Goal: Task Accomplishment & Management: Use online tool/utility

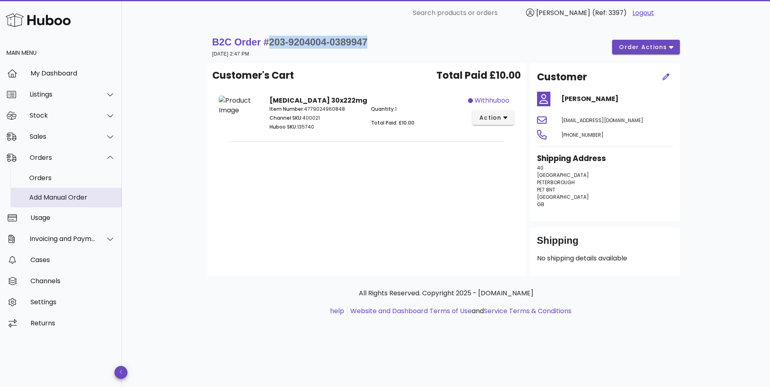
click at [52, 199] on div "Add Manual Order" at bounding box center [72, 198] width 86 height 8
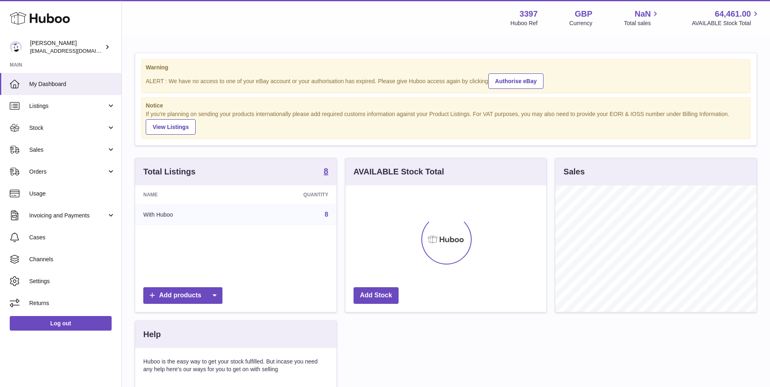
scroll to position [127, 201]
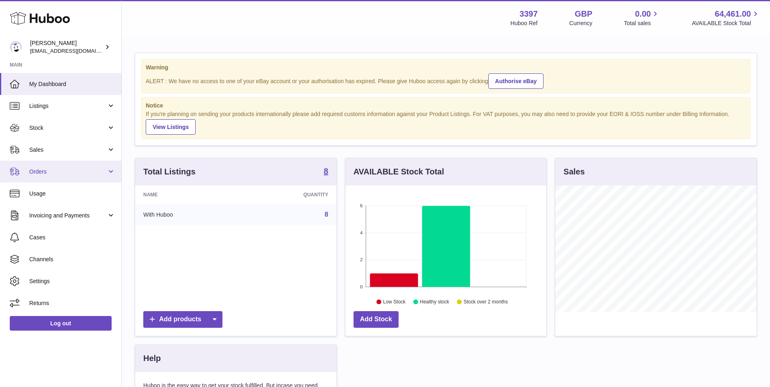
click at [41, 174] on span "Orders" at bounding box center [68, 172] width 78 height 8
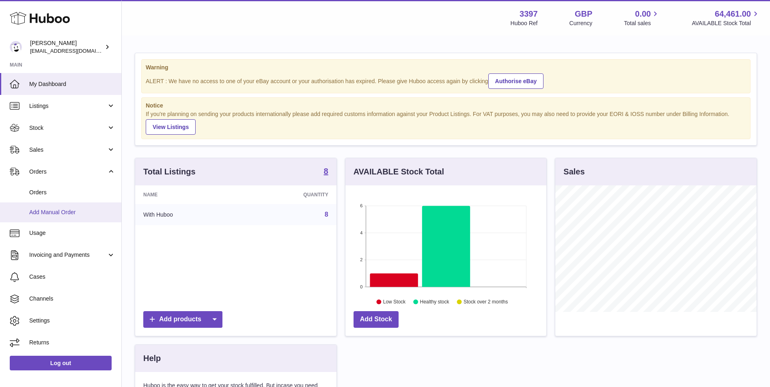
click at [42, 212] on span "Add Manual Order" at bounding box center [72, 213] width 86 height 8
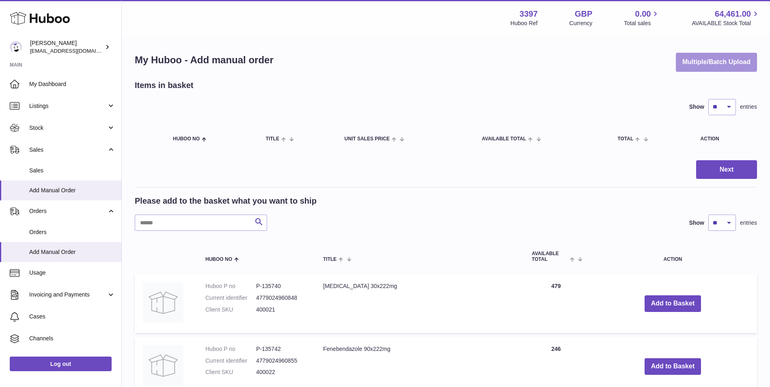
click at [716, 60] on button "Multiple/Batch Upload" at bounding box center [716, 62] width 81 height 19
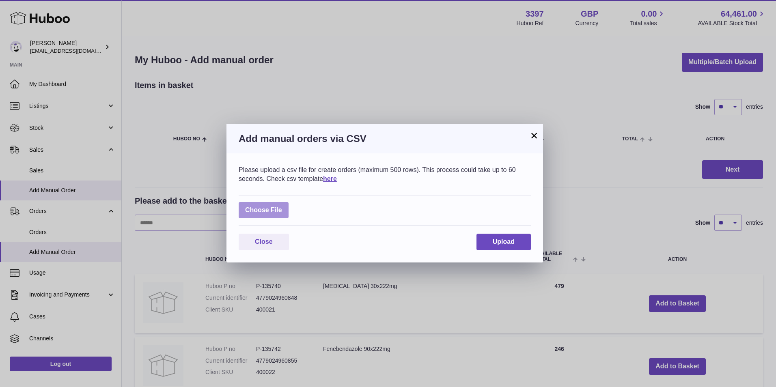
click at [268, 211] on label at bounding box center [264, 210] width 50 height 17
click at [282, 207] on input "file" at bounding box center [282, 206] width 0 height 0
type input "**********"
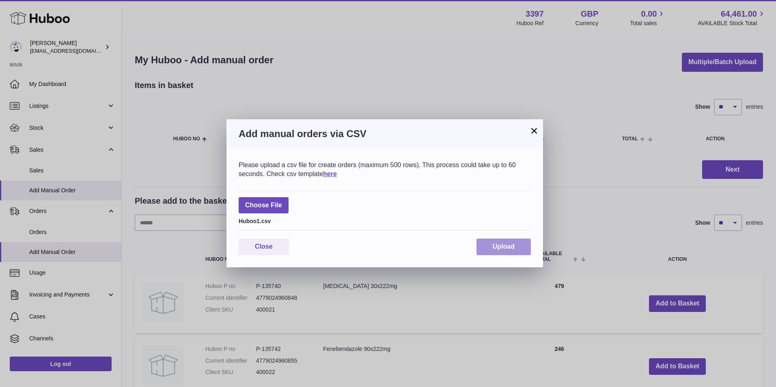
click at [510, 246] on span "Upload" at bounding box center [504, 246] width 22 height 7
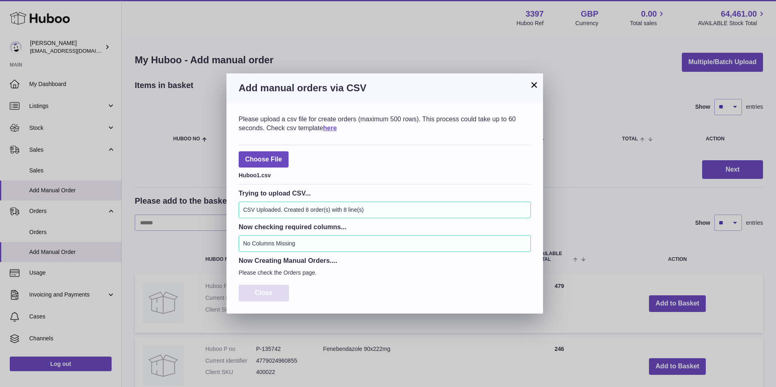
click at [261, 299] on button "Close" at bounding box center [264, 293] width 50 height 17
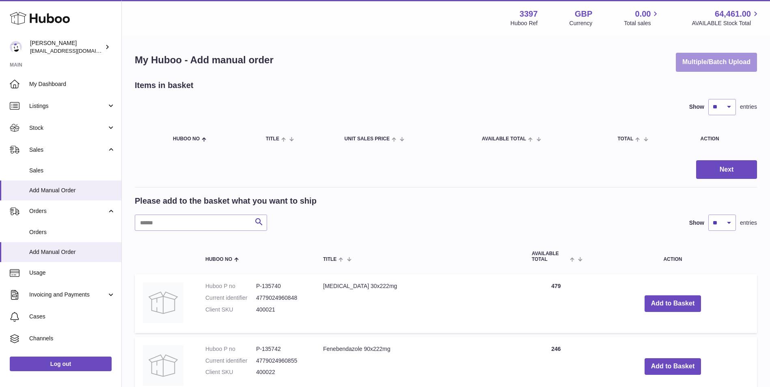
click at [724, 58] on button "Multiple/Batch Upload" at bounding box center [716, 62] width 81 height 19
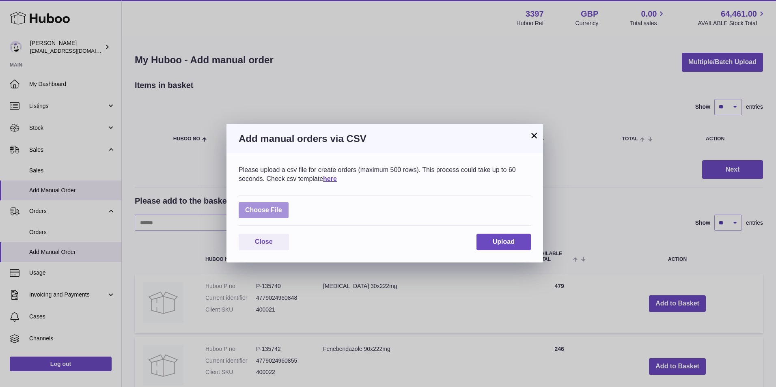
click at [263, 213] on label at bounding box center [264, 210] width 50 height 17
click at [282, 207] on input "file" at bounding box center [282, 206] width 0 height 0
type input "**********"
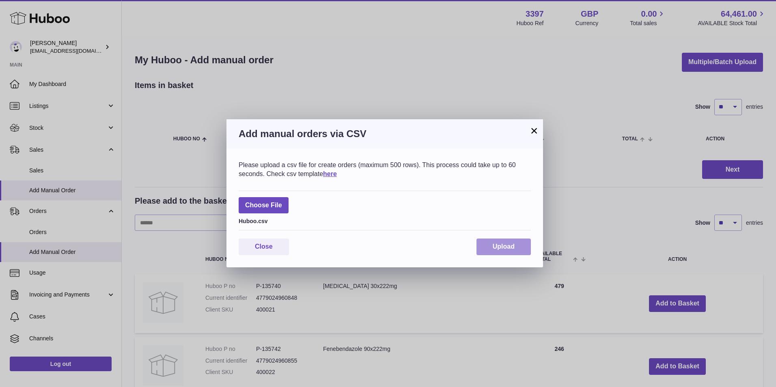
click at [507, 248] on span "Upload" at bounding box center [504, 246] width 22 height 7
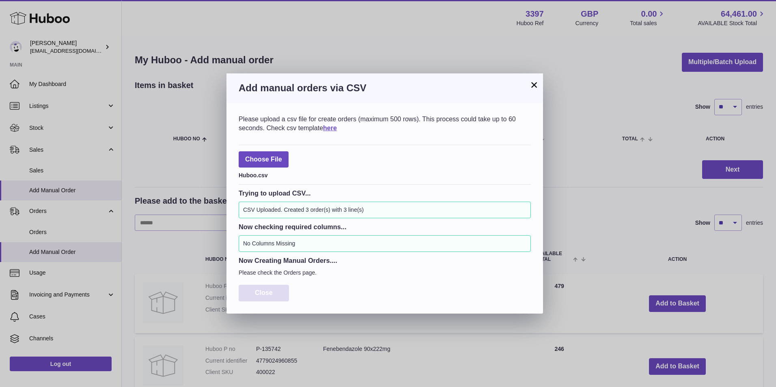
click at [280, 294] on button "Close" at bounding box center [264, 293] width 50 height 17
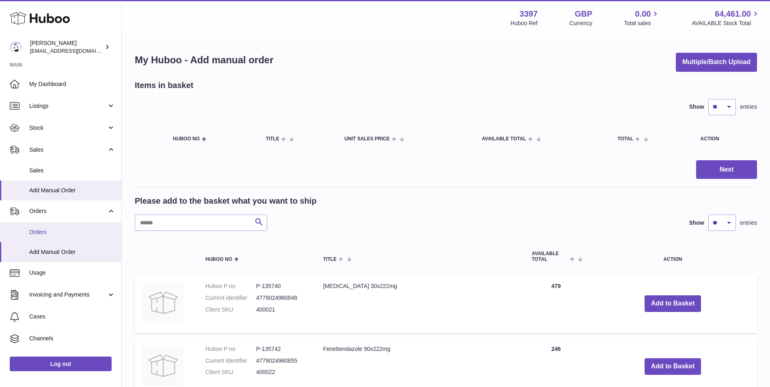
click at [37, 231] on span "Orders" at bounding box center [72, 233] width 86 height 8
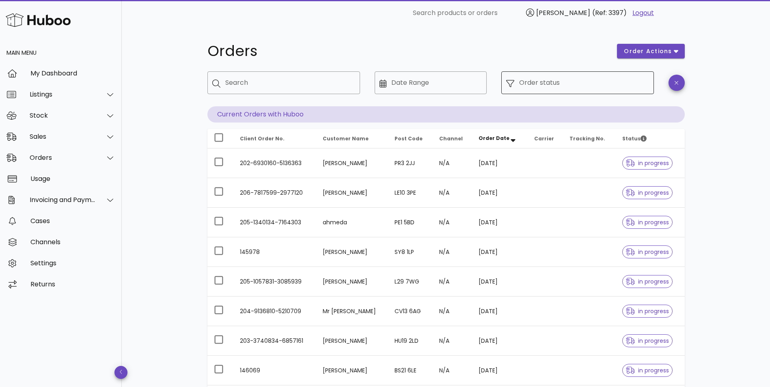
click at [543, 86] on input "Order status" at bounding box center [584, 82] width 130 height 13
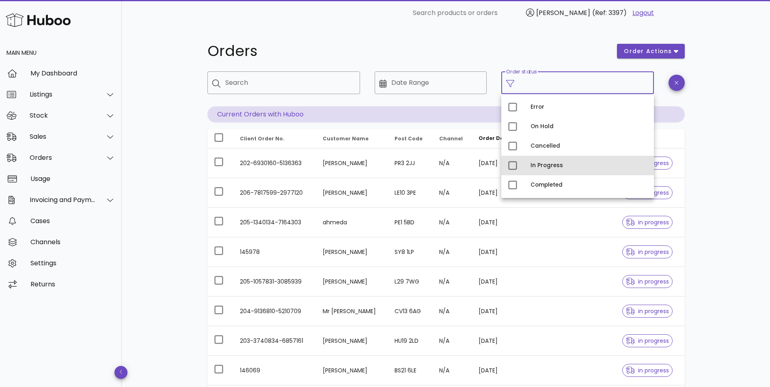
click at [543, 164] on div "In Progress" at bounding box center [589, 165] width 117 height 6
type input "**********"
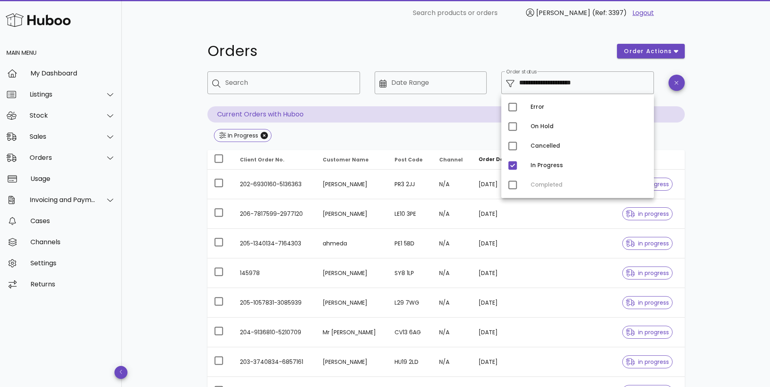
click at [188, 138] on div "**********" at bounding box center [446, 290] width 516 height 529
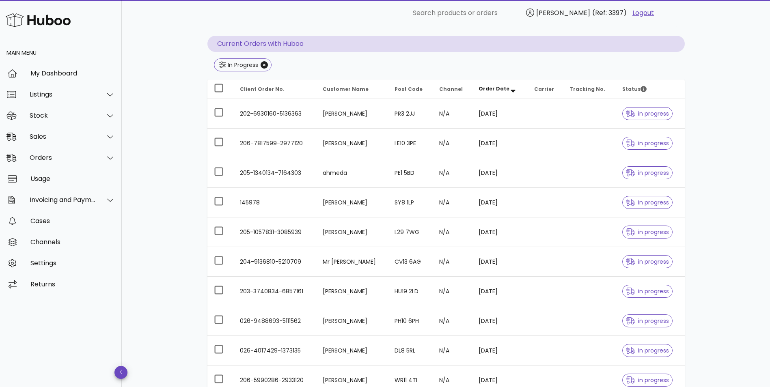
scroll to position [168, 0]
